Goal: Task Accomplishment & Management: Manage account settings

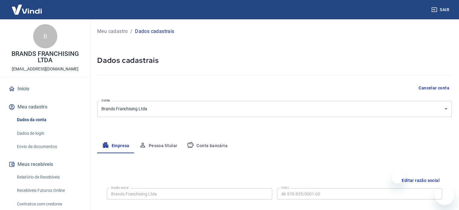
select select "SP"
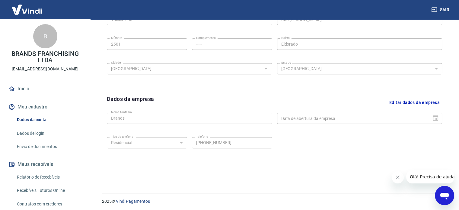
scroll to position [225, 0]
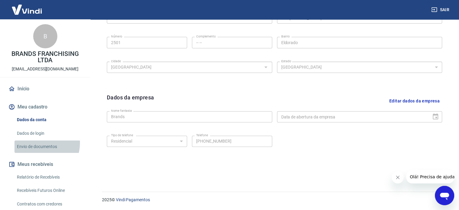
click at [38, 143] on link "Envio de documentos" at bounding box center [48, 146] width 69 height 12
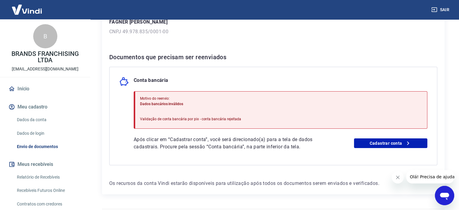
scroll to position [111, 0]
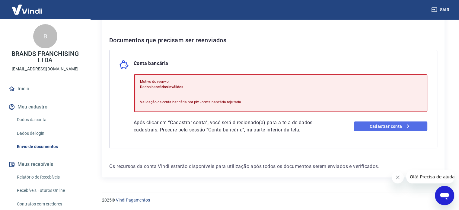
click at [375, 128] on link "Cadastrar conta" at bounding box center [390, 126] width 73 height 10
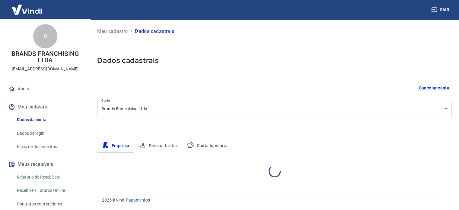
select select "SP"
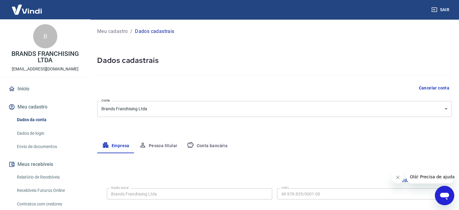
click at [213, 145] on button "Conta bancária" at bounding box center [207, 146] width 50 height 14
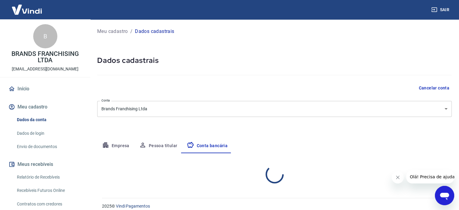
select select "1"
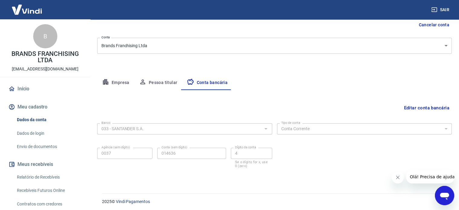
scroll to position [65, 0]
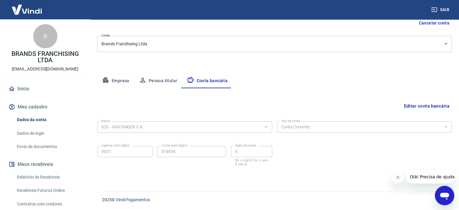
click at [422, 105] on button "Editar conta bancária" at bounding box center [427, 105] width 50 height 11
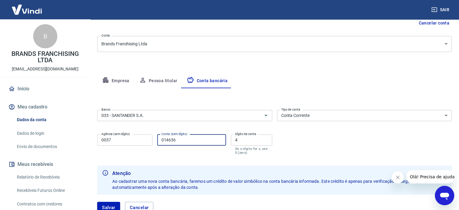
click at [162, 140] on input "014636" at bounding box center [191, 139] width 69 height 11
type input "13014636"
click at [312, 62] on div "Meu cadastro / Dados cadastrais Dados cadastrais Cancelar conta Conta Brands Fr…" at bounding box center [274, 90] width 369 height 273
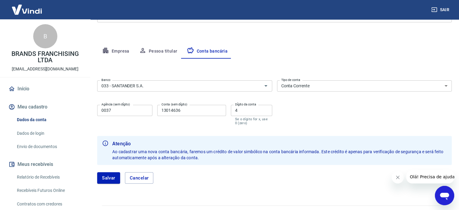
scroll to position [95, 0]
drag, startPoint x: 111, startPoint y: 177, endPoint x: 114, endPoint y: 177, distance: 3.3
click at [111, 177] on button "Salvar" at bounding box center [108, 176] width 23 height 11
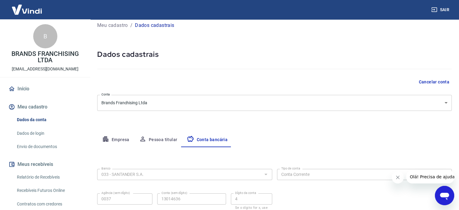
select select "1"
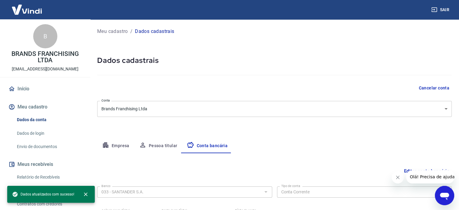
scroll to position [0, 0]
click at [36, 91] on link "Início" at bounding box center [45, 88] width 76 height 13
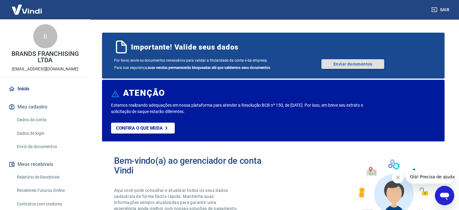
click at [351, 64] on link "Enviar documentos" at bounding box center [353, 64] width 63 height 10
